Goal: Information Seeking & Learning: Learn about a topic

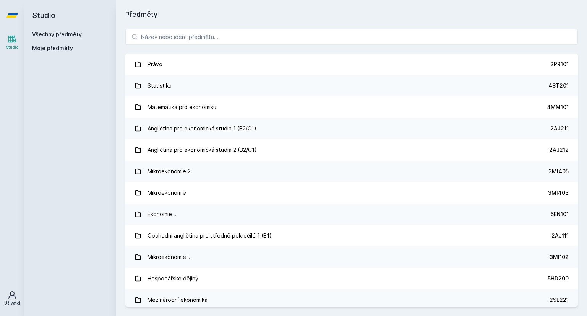
click at [10, 304] on font "Uživatel" at bounding box center [12, 303] width 16 height 5
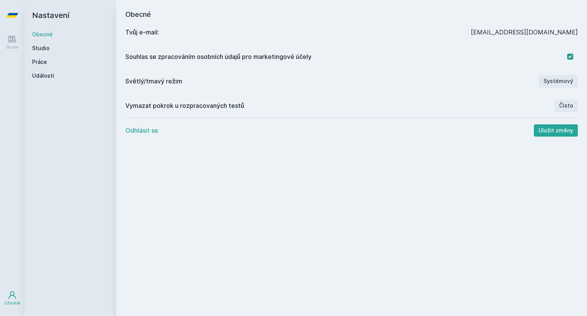
click at [13, 14] on icon at bounding box center [12, 15] width 12 height 5
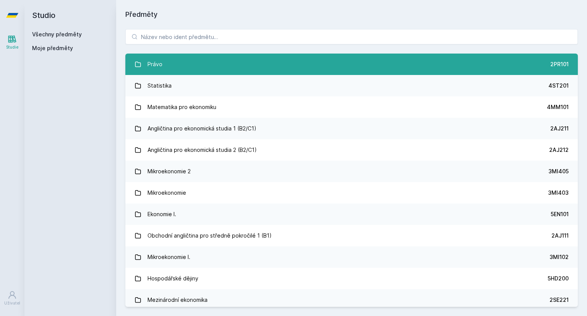
click at [207, 66] on link "Právo 2PR101" at bounding box center [351, 64] width 453 height 21
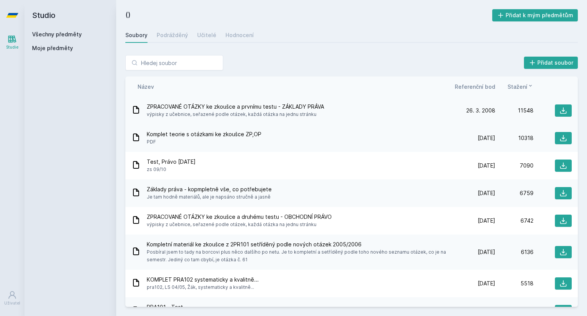
click at [165, 113] on font "výpisky z učebnice, seřazené podle otázek, každá otázka na jednu stránku" at bounding box center [232, 114] width 170 height 6
click at [525, 86] on font "Stažení" at bounding box center [518, 86] width 20 height 7
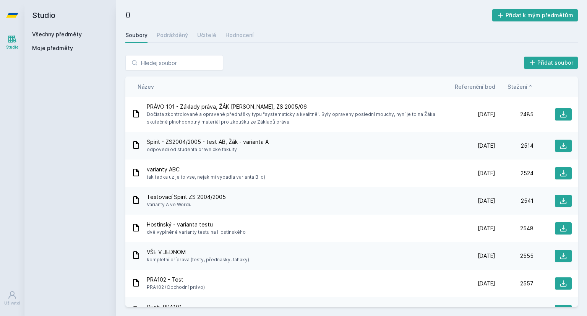
click at [525, 86] on font "Stažení" at bounding box center [518, 86] width 20 height 7
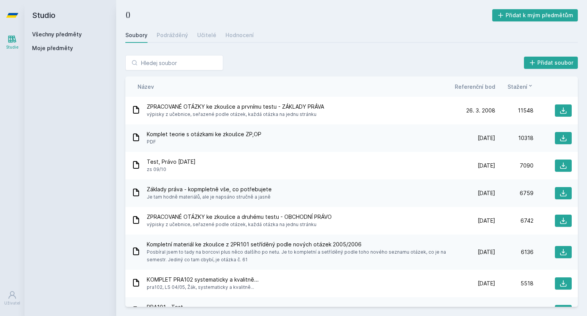
click at [525, 86] on font "Stažení" at bounding box center [518, 86] width 20 height 7
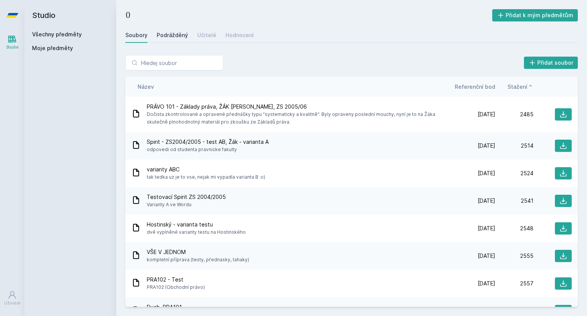
click at [179, 35] on font "Podrážděný" at bounding box center [172, 35] width 31 height 7
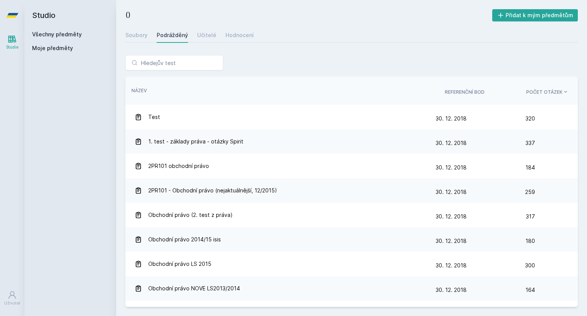
click at [80, 33] on div "Všechny předměty" at bounding box center [70, 35] width 76 height 8
click at [69, 32] on font "Všechny předměty" at bounding box center [57, 34] width 50 height 7
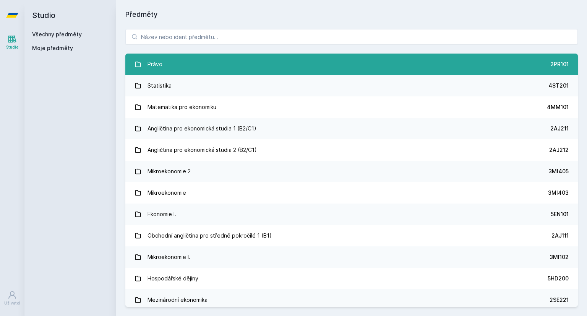
click at [323, 63] on link "Právo 2PR101" at bounding box center [351, 64] width 453 height 21
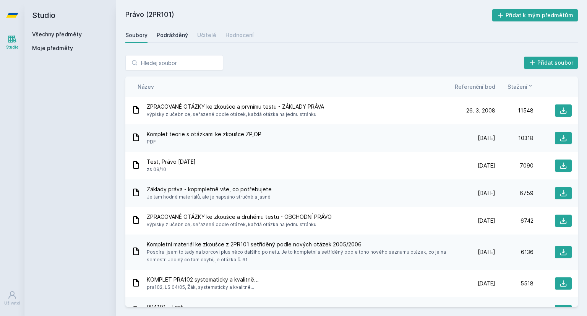
click at [170, 38] on font "Podrážděný" at bounding box center [172, 35] width 31 height 7
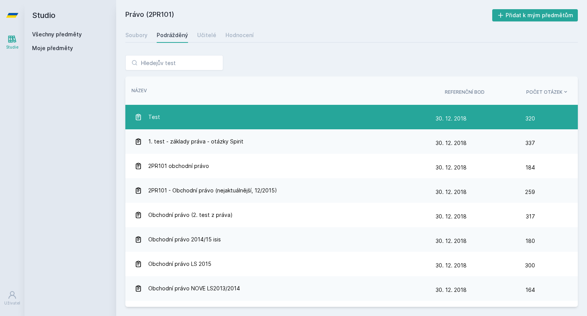
click at [164, 121] on div "Test" at bounding box center [285, 116] width 301 height 15
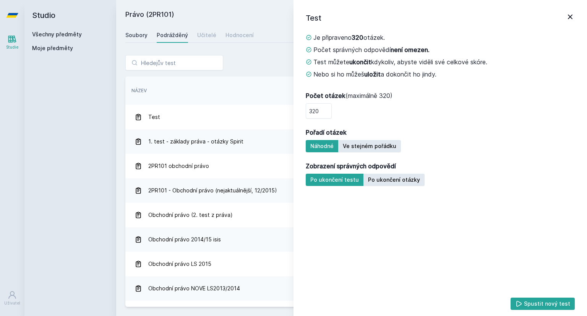
click at [135, 39] on link "Soubory" at bounding box center [136, 35] width 22 height 15
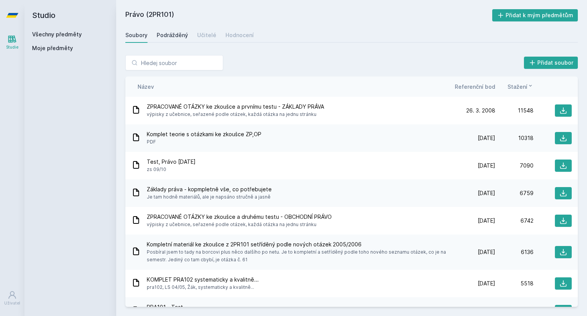
click at [173, 40] on link "Podrážděný" at bounding box center [172, 35] width 31 height 15
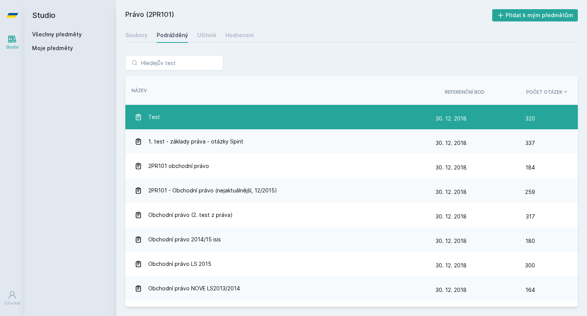
click at [200, 120] on div "Test" at bounding box center [285, 116] width 301 height 15
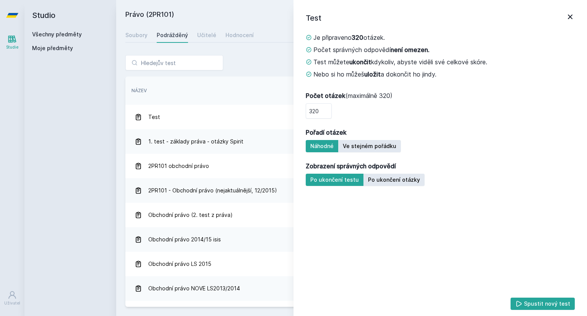
click at [571, 14] on icon at bounding box center [570, 16] width 9 height 9
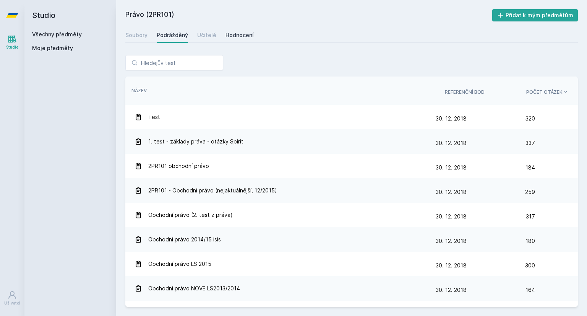
click at [241, 33] on font "Hodnocení" at bounding box center [240, 35] width 28 height 7
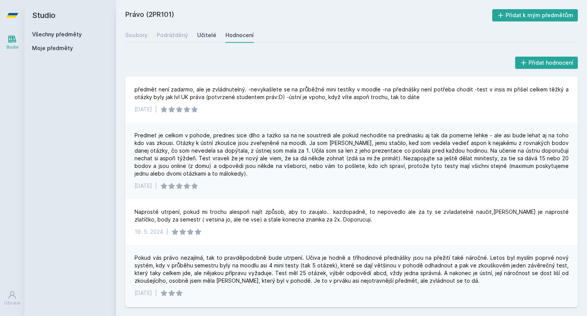
click at [200, 41] on link "Učitelé" at bounding box center [206, 35] width 19 height 15
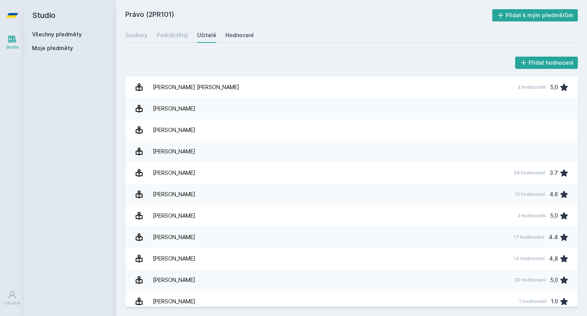
click at [230, 31] on div "Hodnocení" at bounding box center [240, 35] width 28 height 8
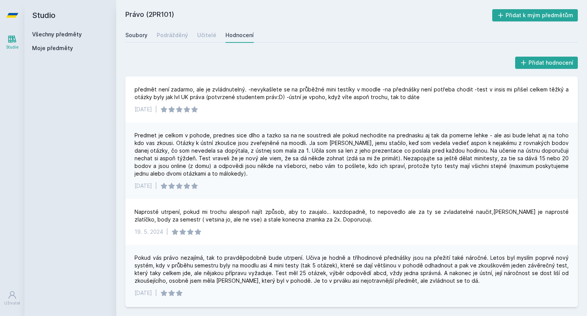
click at [140, 37] on font "Soubory" at bounding box center [136, 35] width 22 height 7
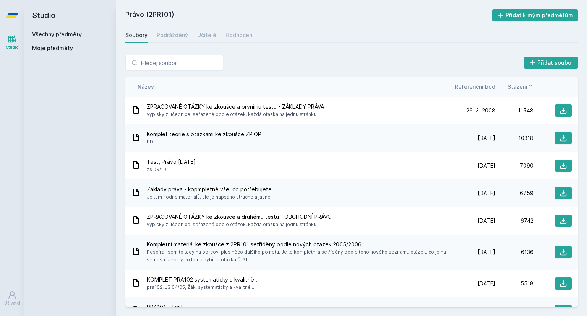
click at [64, 34] on font "Všechny předměty" at bounding box center [57, 34] width 50 height 7
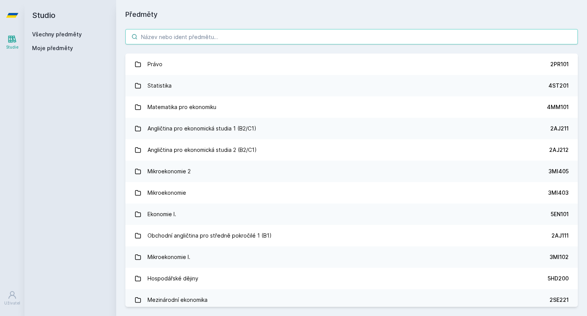
click at [335, 35] on input "search" at bounding box center [351, 36] width 453 height 15
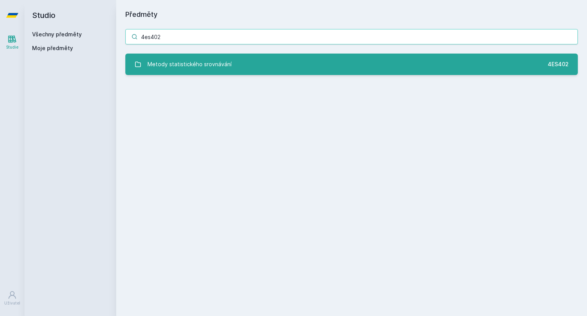
type input "4es402"
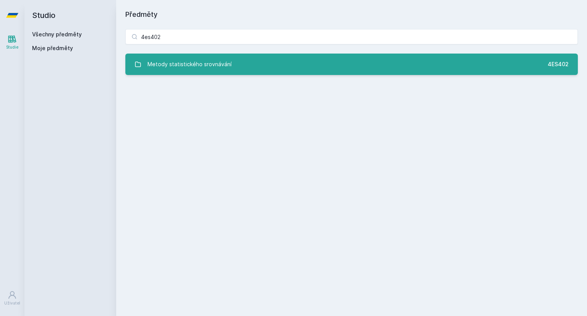
click at [351, 57] on link "Metody statistického srovnávání 4ES402" at bounding box center [351, 64] width 453 height 21
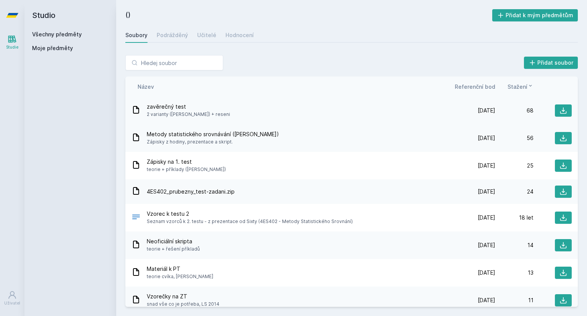
click at [450, 109] on div "zavěrečný test 2 varianty ([PERSON_NAME]) + reseni" at bounding box center [295, 110] width 326 height 15
click at [561, 111] on icon at bounding box center [564, 110] width 7 height 7
click at [363, 19] on h2 "()" at bounding box center [308, 15] width 367 height 12
click at [179, 36] on font "Podrážděný" at bounding box center [172, 35] width 31 height 7
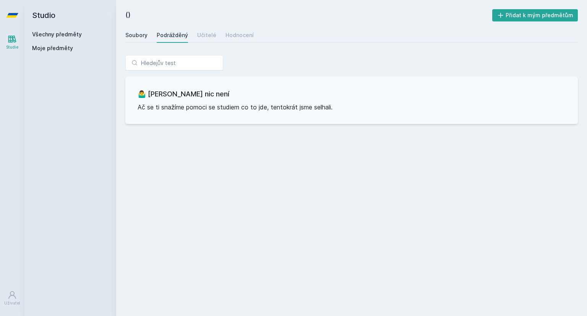
click at [135, 40] on link "Soubory" at bounding box center [136, 35] width 22 height 15
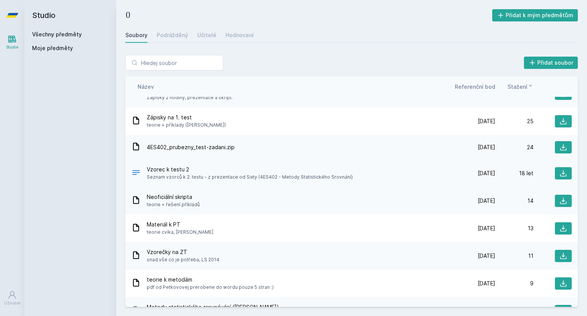
scroll to position [90, 0]
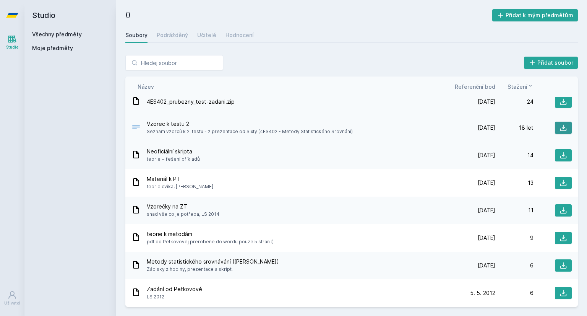
click at [560, 128] on icon at bounding box center [564, 128] width 8 height 8
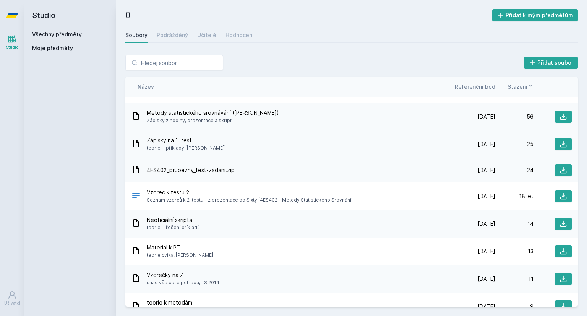
scroll to position [0, 0]
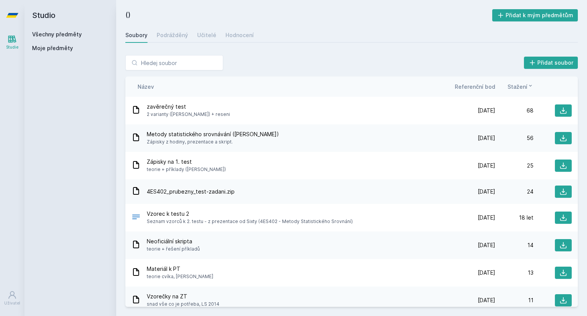
click at [59, 37] on font "Všechny předměty" at bounding box center [57, 34] width 50 height 7
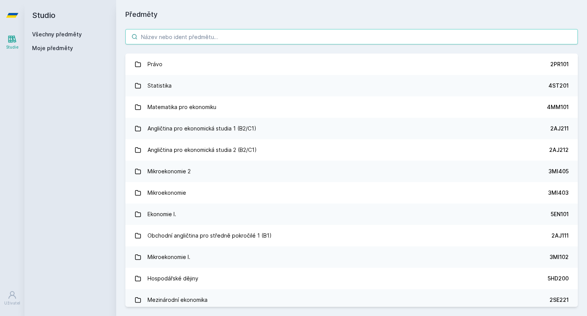
click at [398, 35] on input "search" at bounding box center [351, 36] width 453 height 15
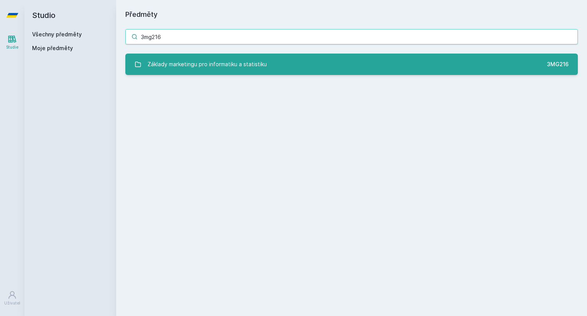
type input "3mg216"
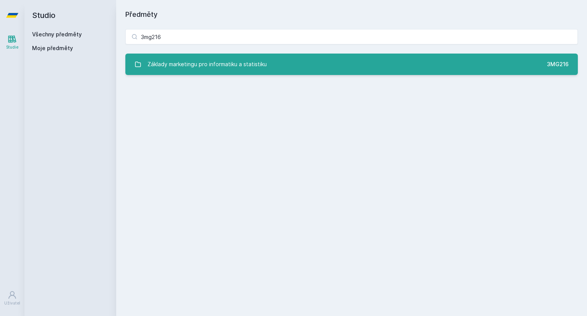
click at [377, 63] on link "Základy marketingu pro informatiku a statistiku 3MG216" at bounding box center [351, 64] width 453 height 21
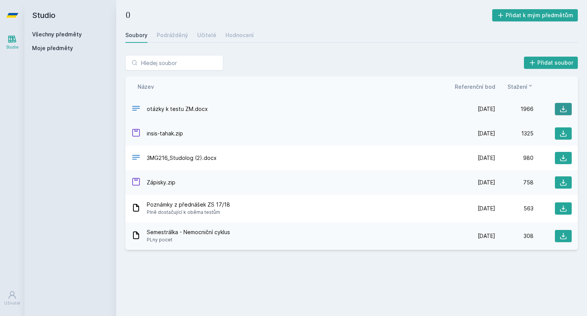
click at [564, 109] on icon at bounding box center [564, 109] width 8 height 8
click at [563, 162] on button at bounding box center [563, 158] width 17 height 12
